Goal: Obtain resource: Download file/media

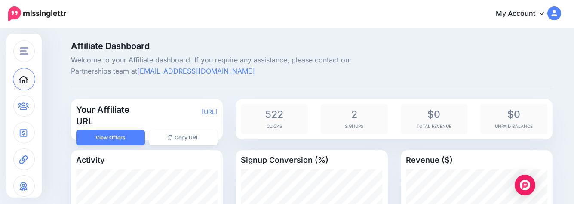
scroll to position [26, 0]
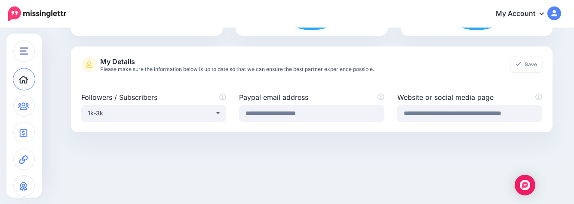
scroll to position [360, 0]
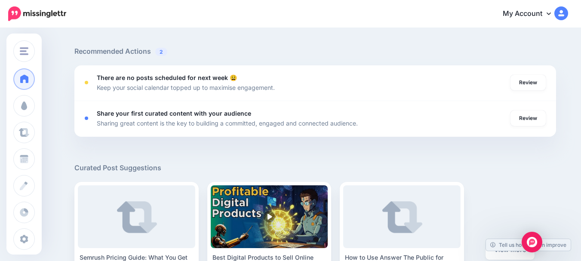
scroll to position [342, 0]
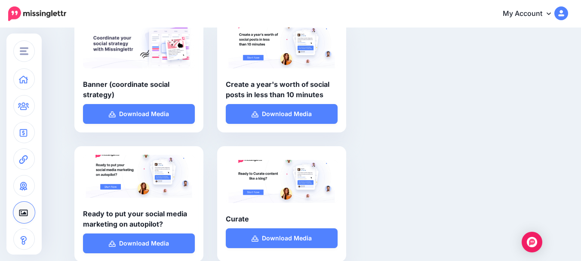
scroll to position [499, 0]
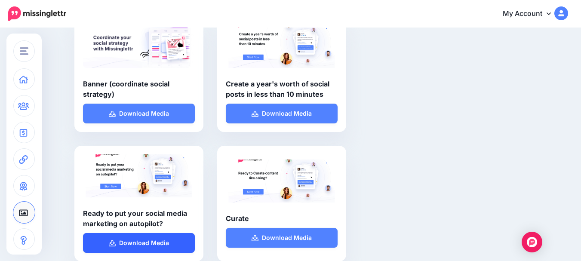
click at [149, 240] on link "Download Media" at bounding box center [139, 243] width 112 height 20
